Goal: Transaction & Acquisition: Subscribe to service/newsletter

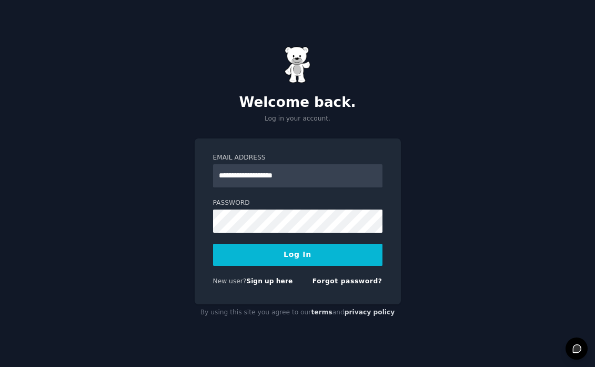
type input "**********"
click at [297, 254] on button "Log In" at bounding box center [297, 255] width 169 height 22
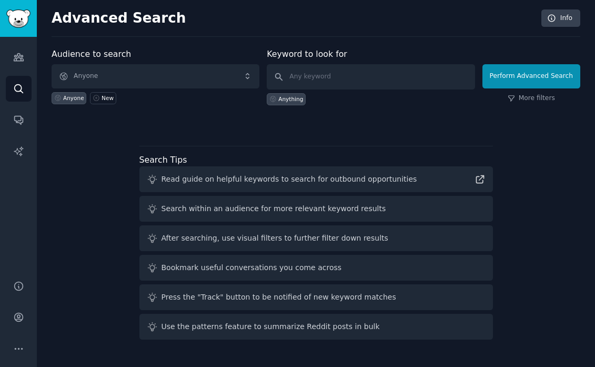
click at [98, 74] on span "Anyone" at bounding box center [156, 76] width 208 height 24
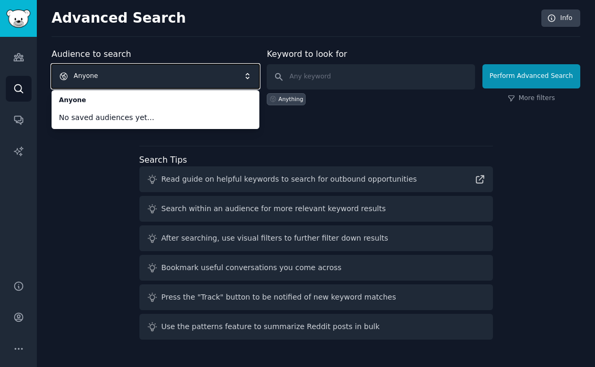
click at [84, 166] on div "Audience to search Anyone Anyone No saved audiences yet... Anyone New Keyword t…" at bounding box center [316, 196] width 529 height 296
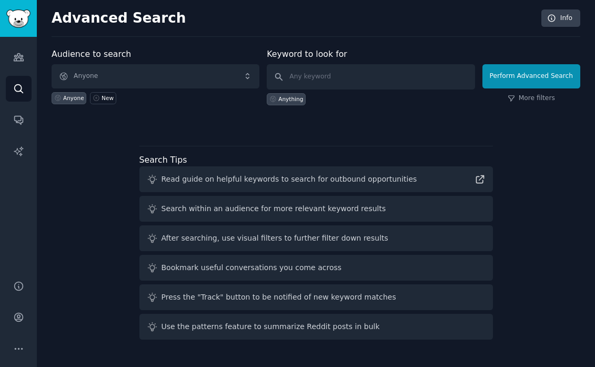
click at [84, 166] on div "Audience to search Anyone Anyone New Keyword to look for Anything Perform Advan…" at bounding box center [316, 196] width 529 height 296
click at [17, 346] on icon "Sidebar" at bounding box center [18, 348] width 11 height 11
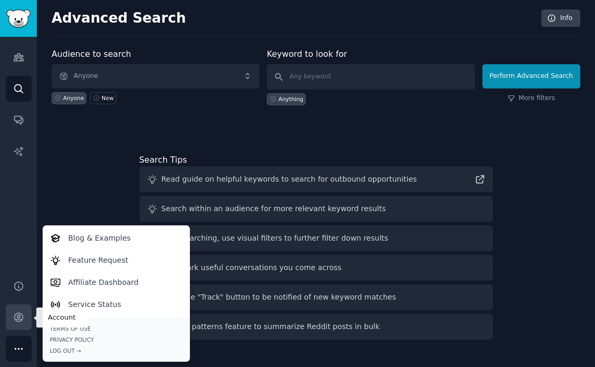
click at [19, 317] on icon "Sidebar" at bounding box center [18, 317] width 8 height 8
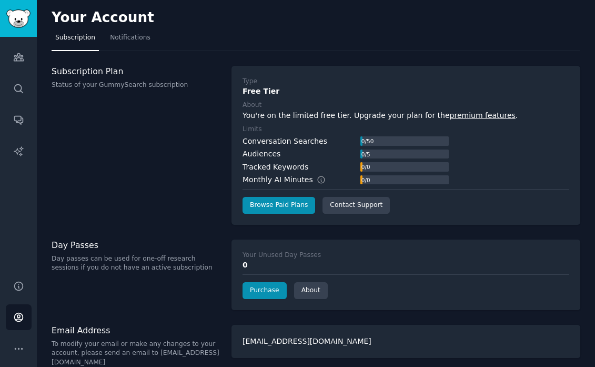
click at [475, 115] on link "premium features" at bounding box center [483, 115] width 66 height 8
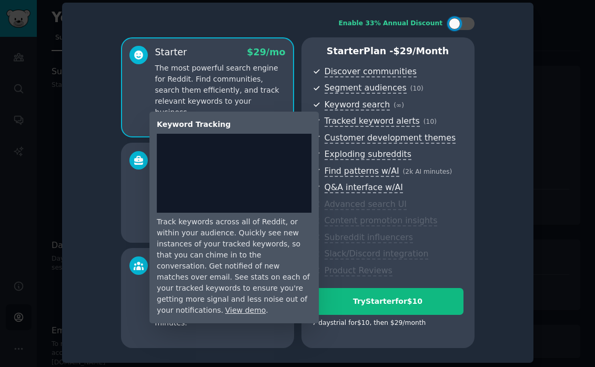
scroll to position [4, 0]
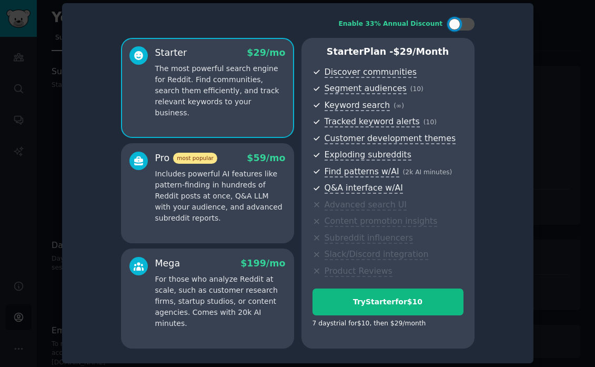
click at [519, 34] on div "Enable 33% Annual Discount Starter $ 29 /mo The most powerful search engine for…" at bounding box center [297, 183] width 457 height 345
click at [557, 36] on div at bounding box center [297, 183] width 595 height 367
